Goal: Transaction & Acquisition: Purchase product/service

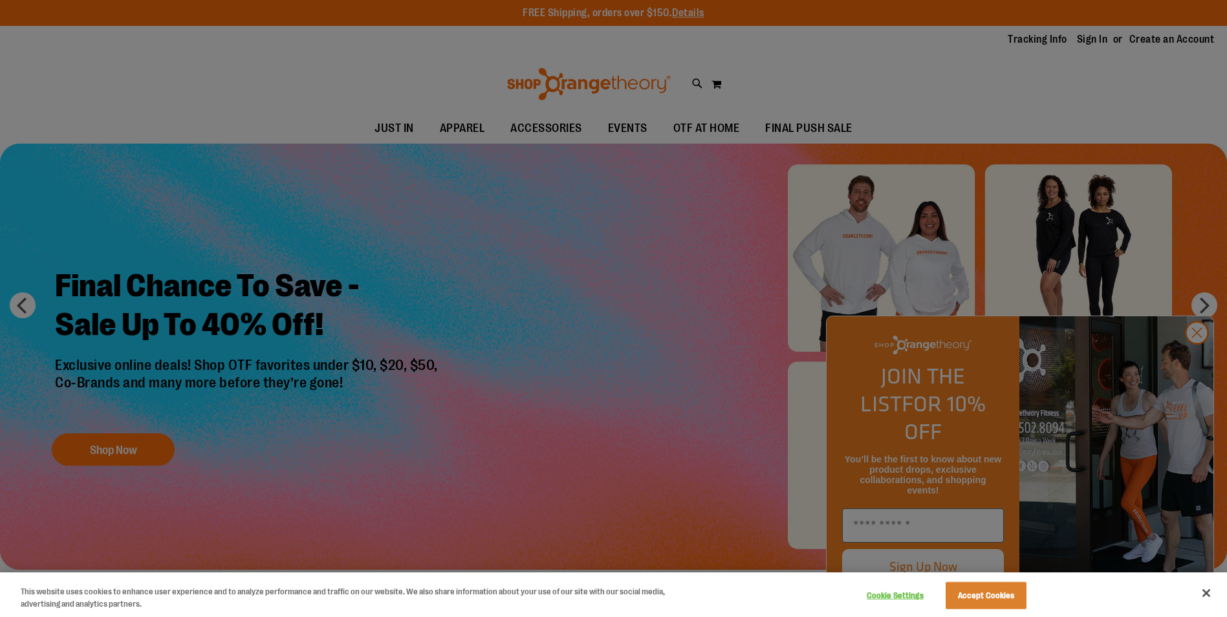
click at [1192, 358] on div at bounding box center [613, 308] width 1227 height 617
click at [1202, 356] on div at bounding box center [613, 308] width 1227 height 617
click at [1210, 592] on button "Close" at bounding box center [1206, 593] width 28 height 28
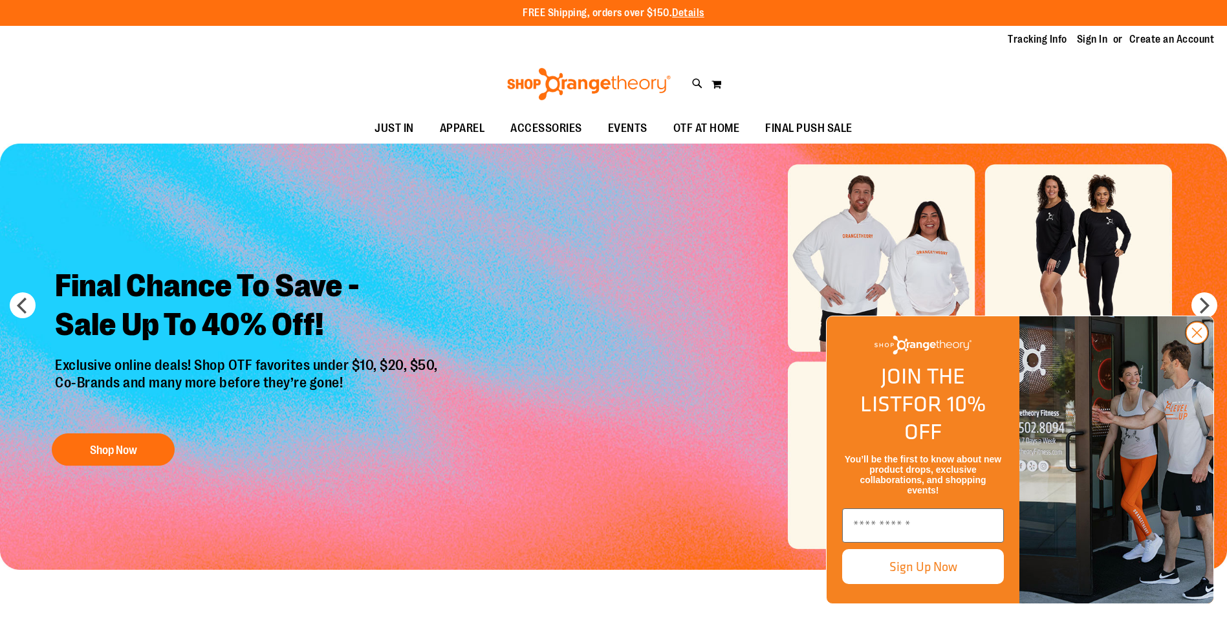
click at [1196, 343] on circle "Close dialog" at bounding box center [1196, 332] width 21 height 21
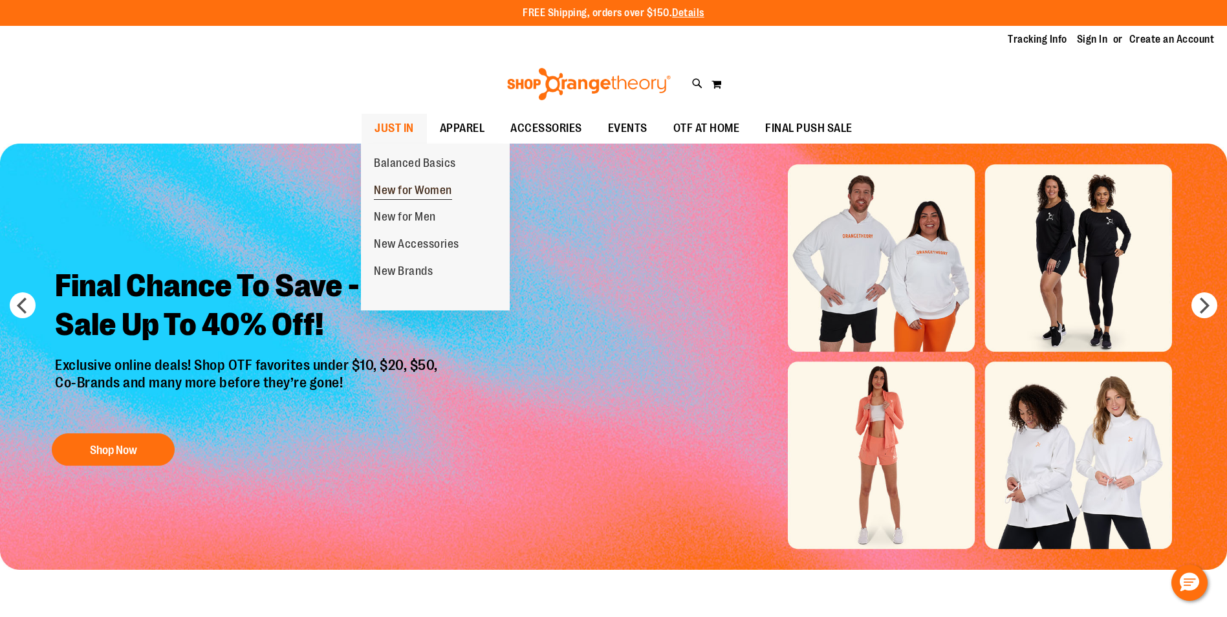
click at [435, 184] on span "New for Women" at bounding box center [413, 192] width 78 height 16
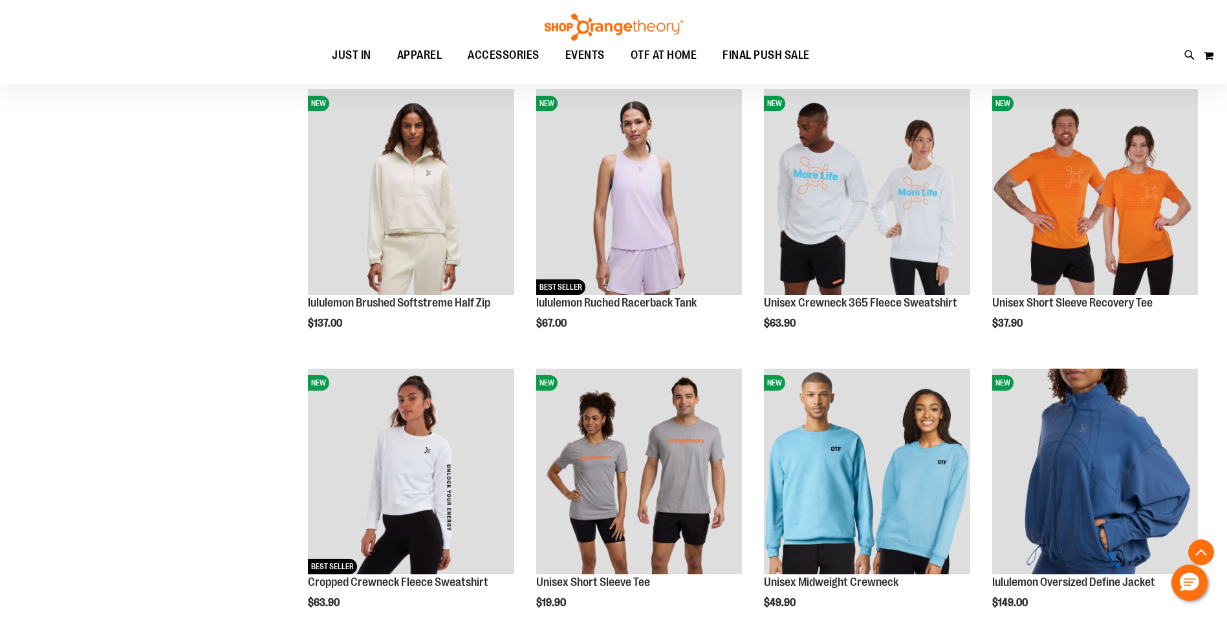
scroll to position [711, 0]
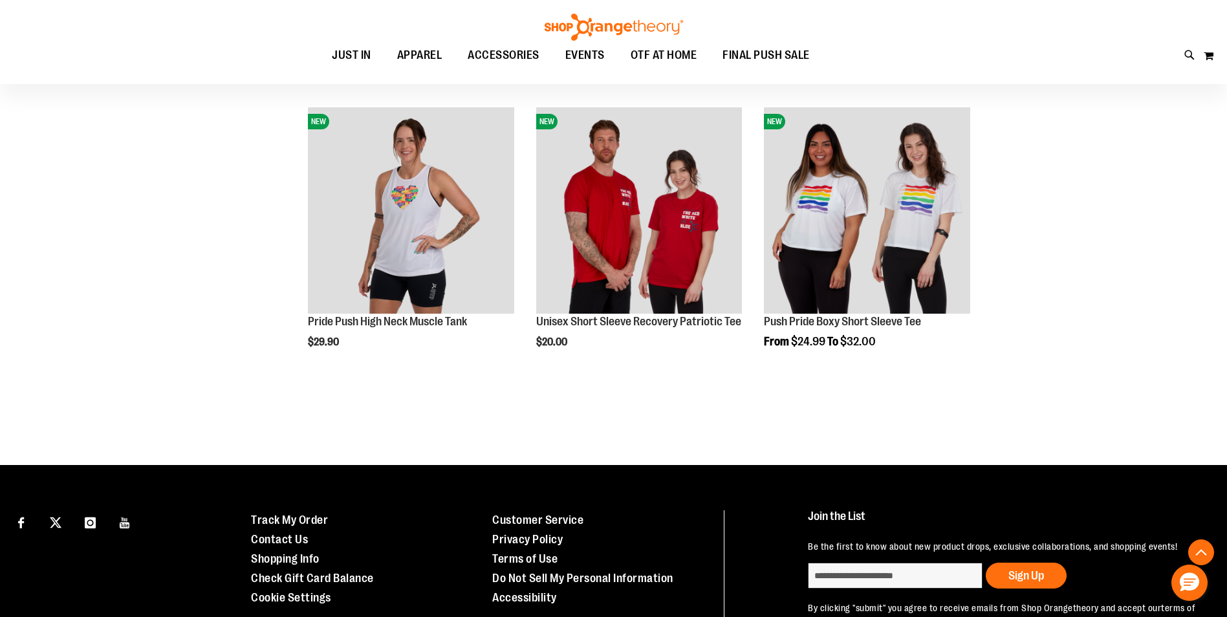
scroll to position [2202, 0]
